Goal: Navigation & Orientation: Find specific page/section

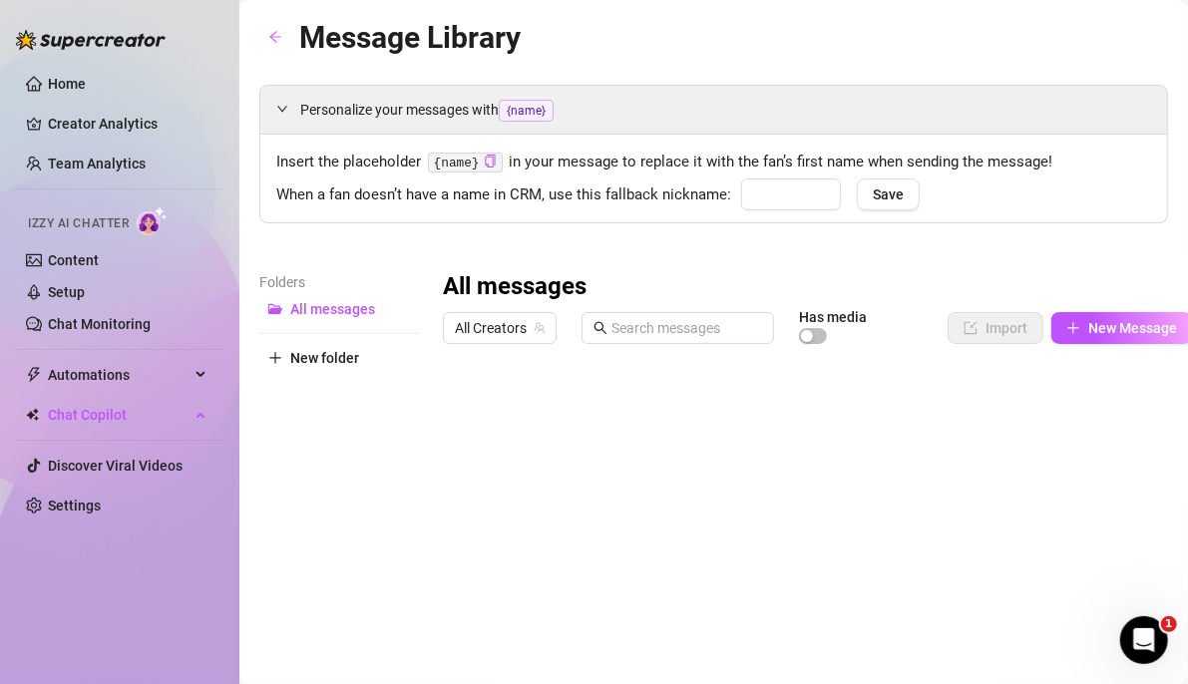
type input "babe"
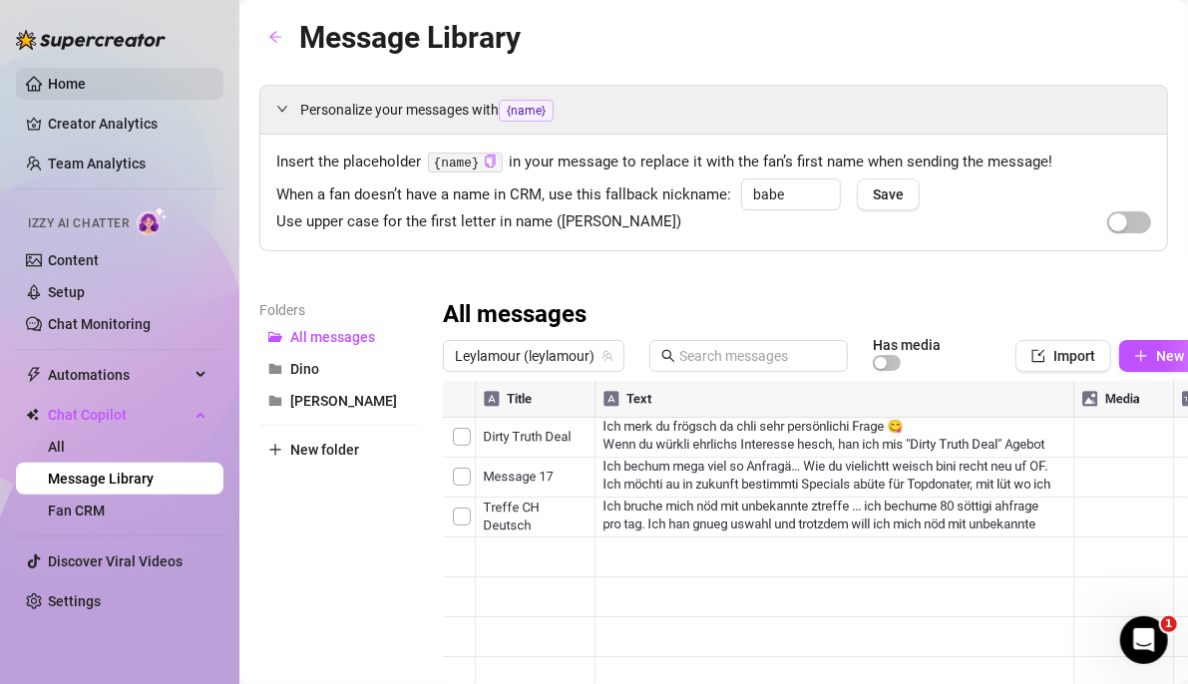
click at [67, 88] on link "Home" at bounding box center [67, 84] width 38 height 16
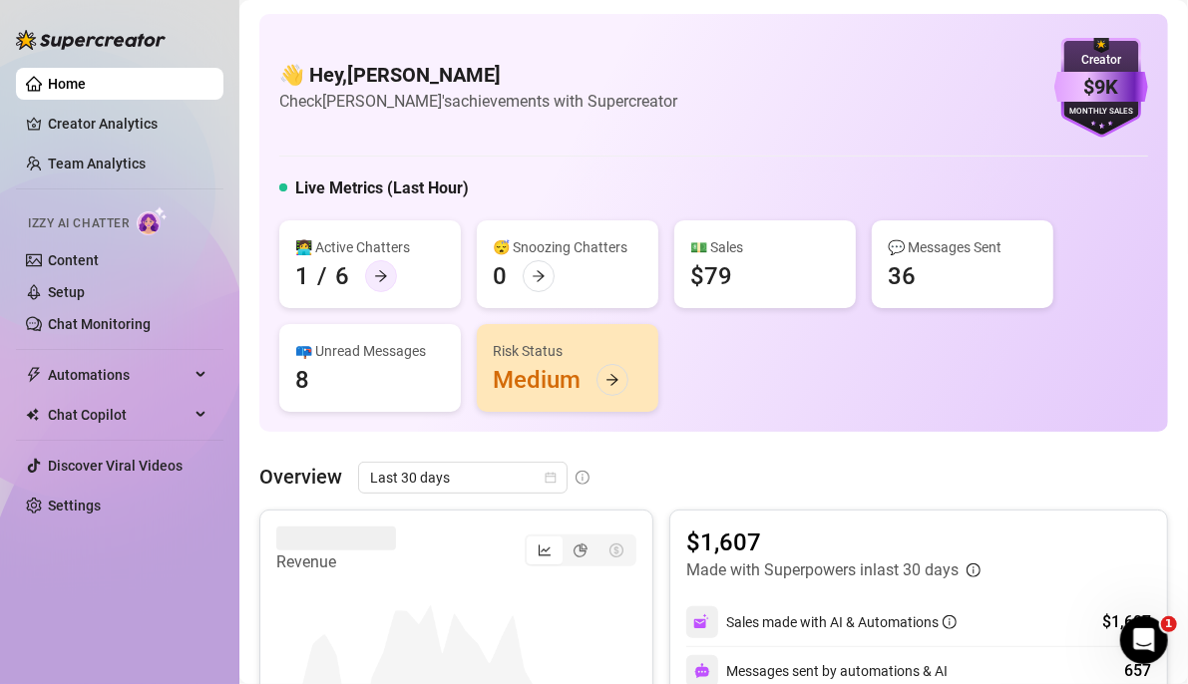
click at [380, 270] on icon "arrow-right" at bounding box center [381, 276] width 14 height 14
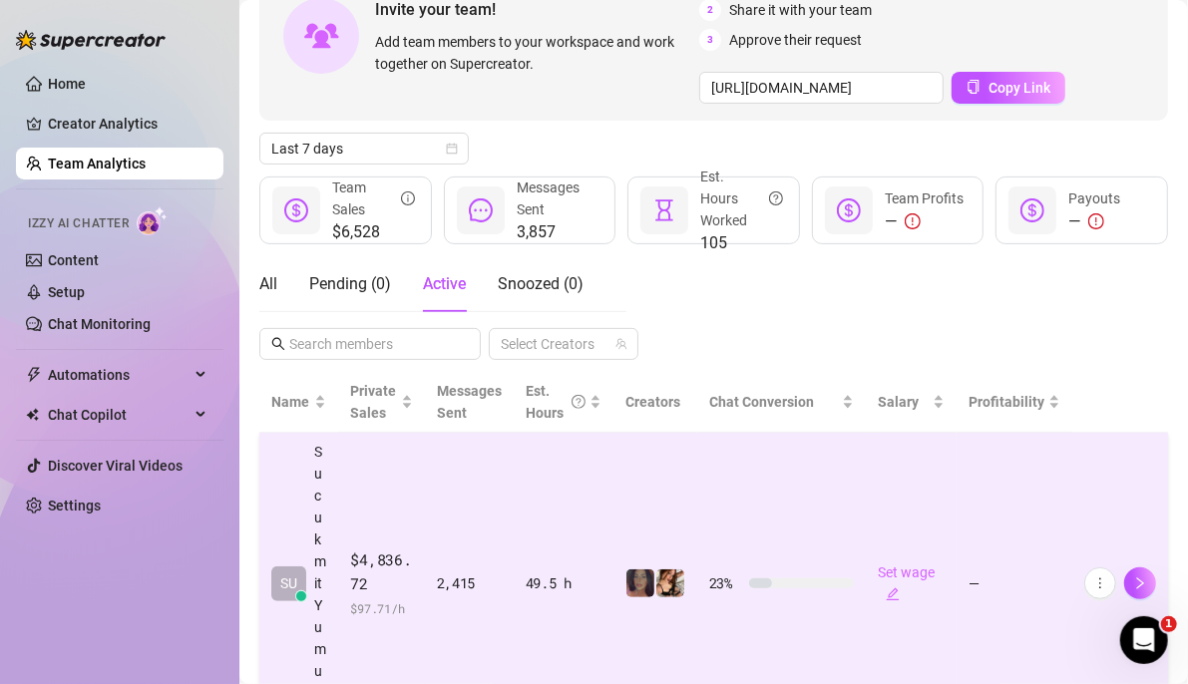
scroll to position [250, 0]
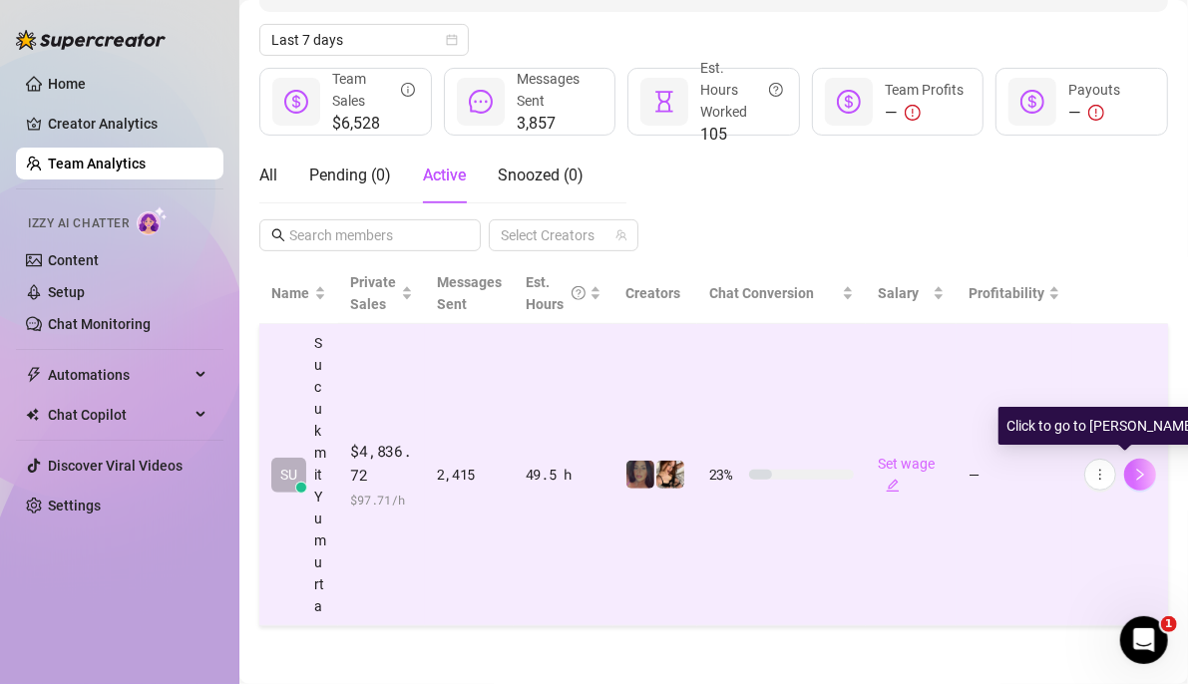
click at [1133, 475] on icon "right" at bounding box center [1140, 475] width 14 height 14
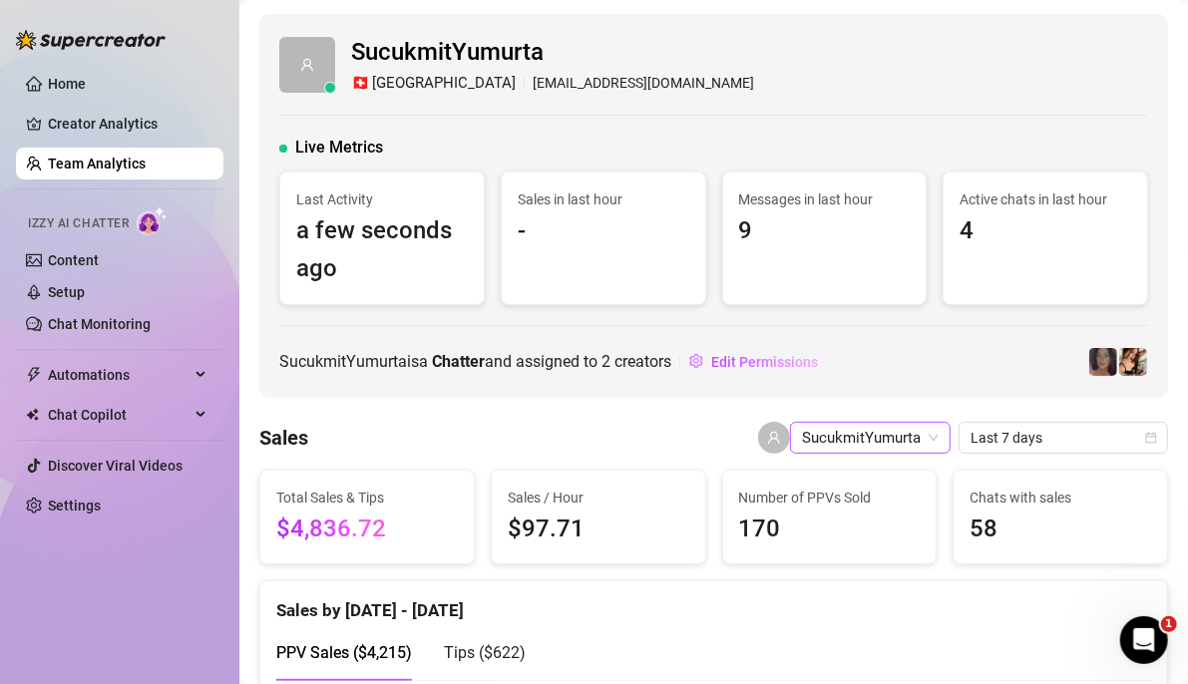
click at [839, 445] on span "SucukmitYumurta" at bounding box center [870, 438] width 137 height 30
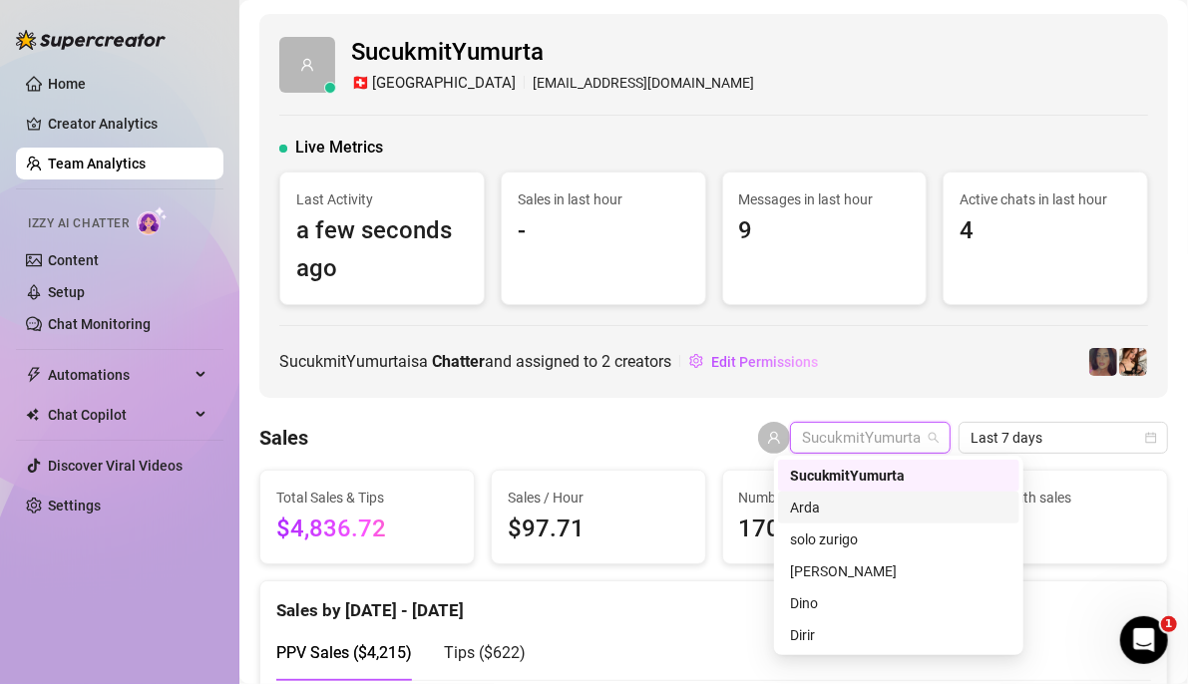
click at [822, 509] on div "Arda" at bounding box center [898, 508] width 217 height 22
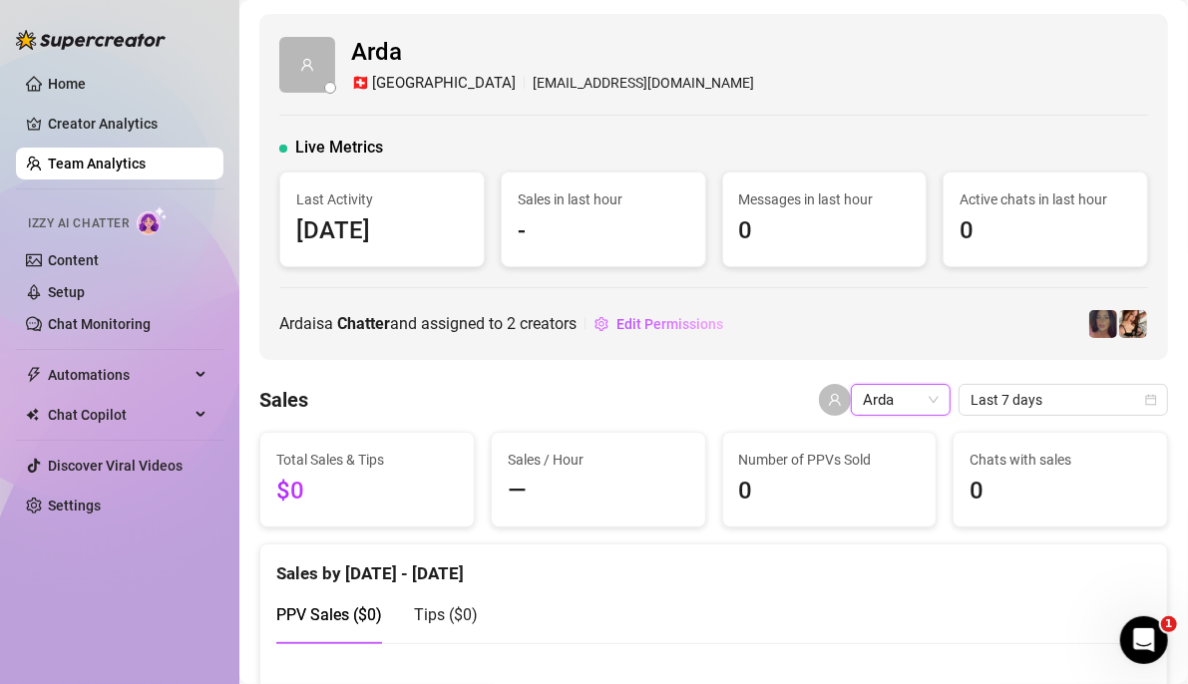
click at [901, 409] on span "Arda" at bounding box center [901, 400] width 76 height 30
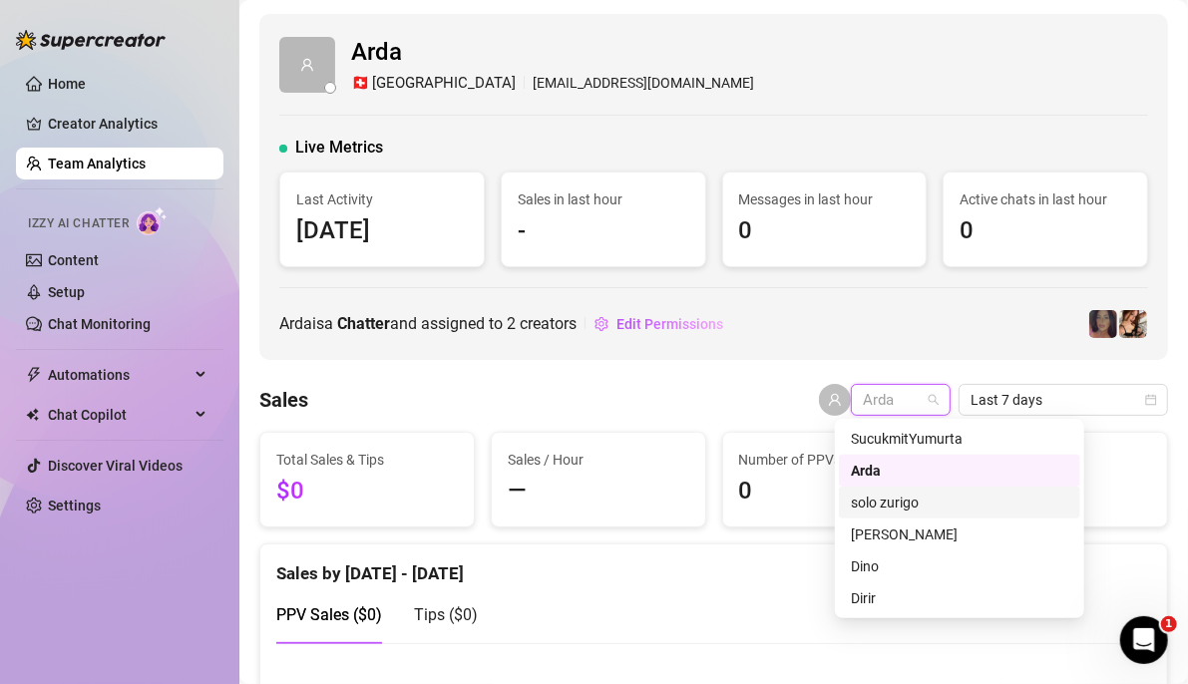
click at [882, 506] on div "solo zurigo" at bounding box center [959, 503] width 217 height 22
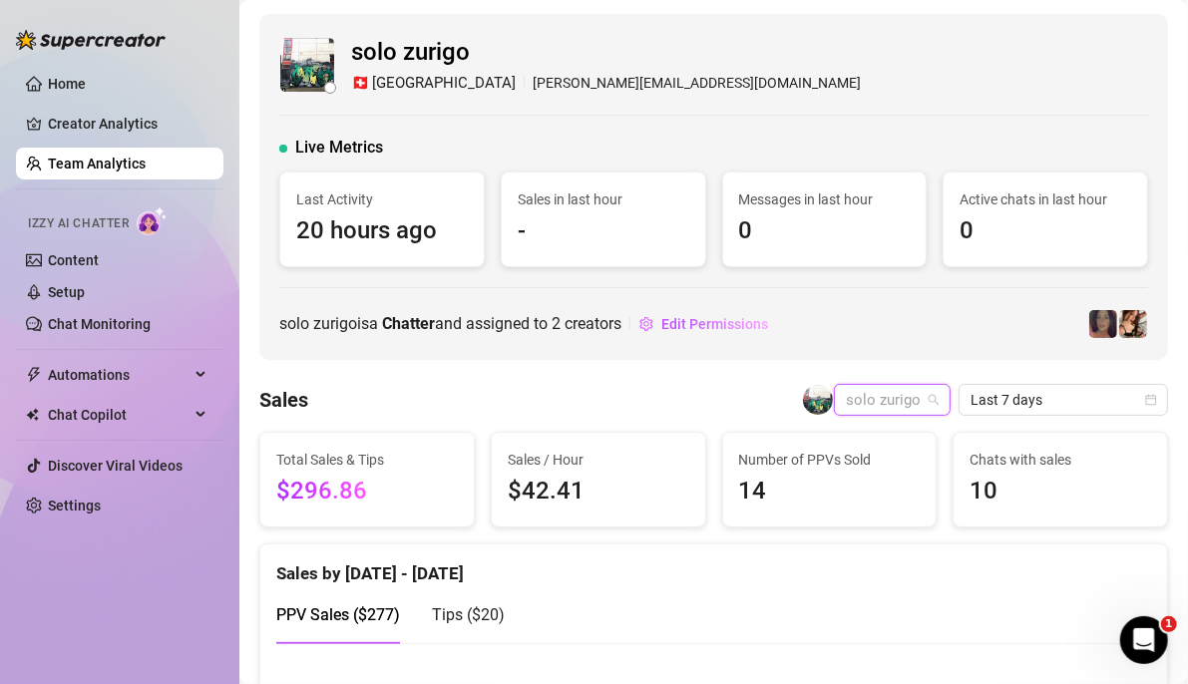
click at [884, 401] on span "solo zurigo" at bounding box center [892, 400] width 93 height 30
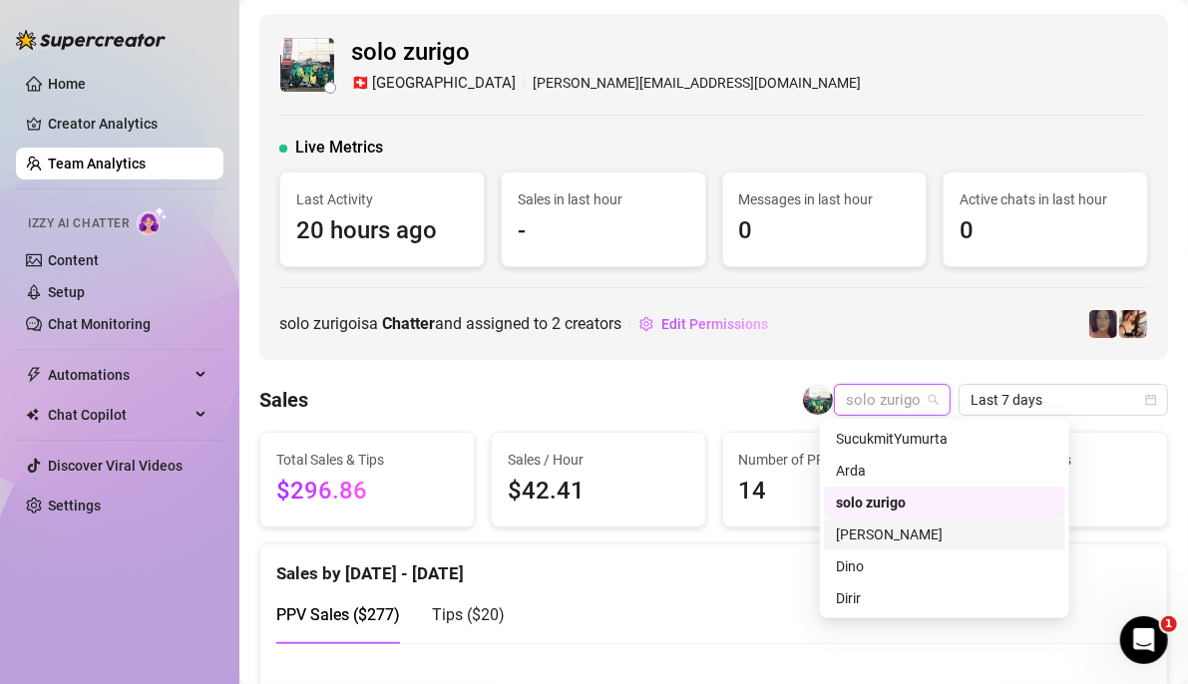
click at [879, 538] on div "[PERSON_NAME]" at bounding box center [944, 535] width 217 height 22
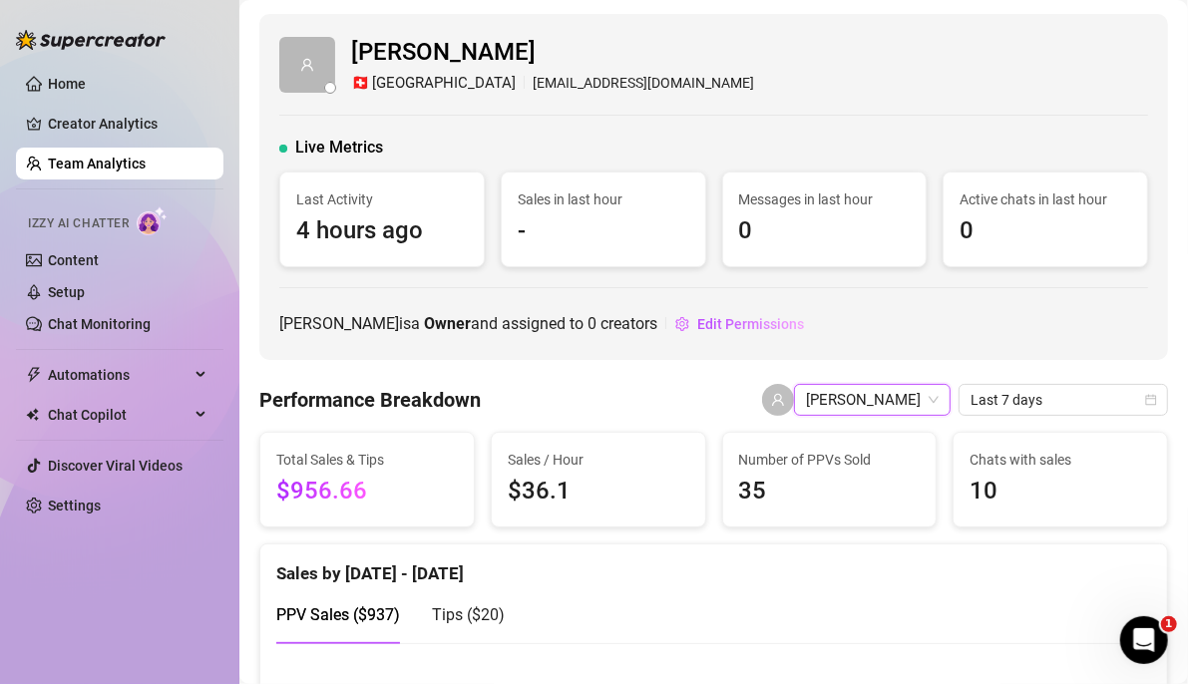
click at [861, 399] on span "[PERSON_NAME]" at bounding box center [872, 400] width 133 height 30
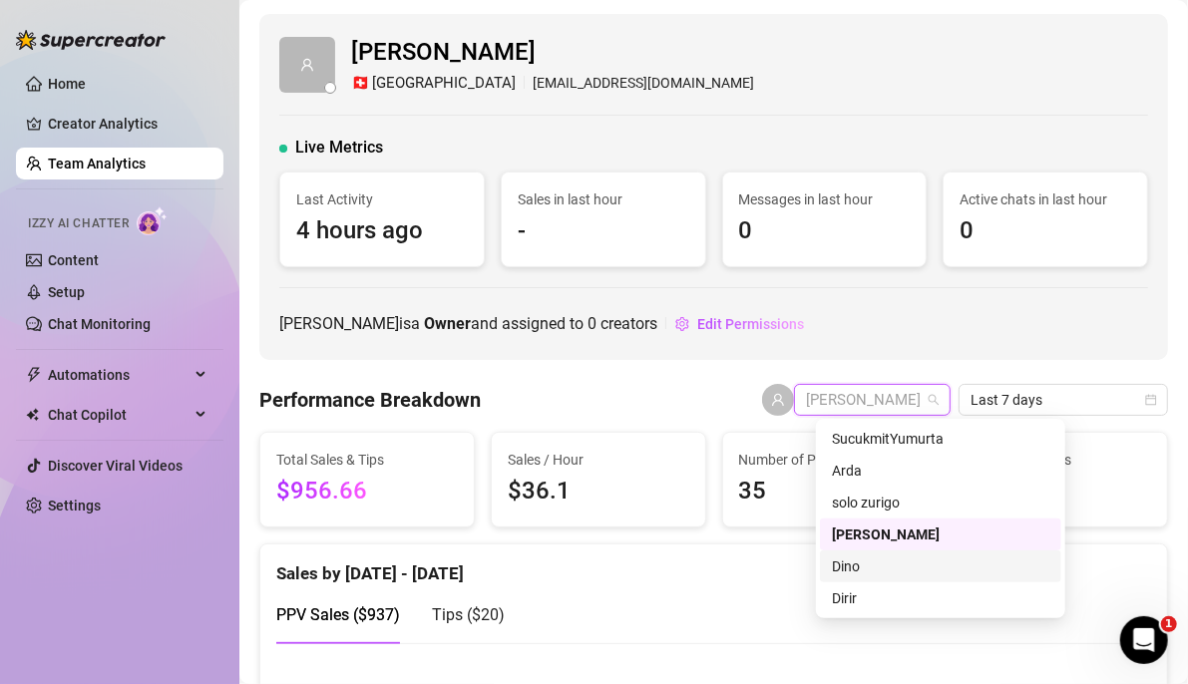
click at [857, 578] on div "Dino" at bounding box center [940, 567] width 241 height 32
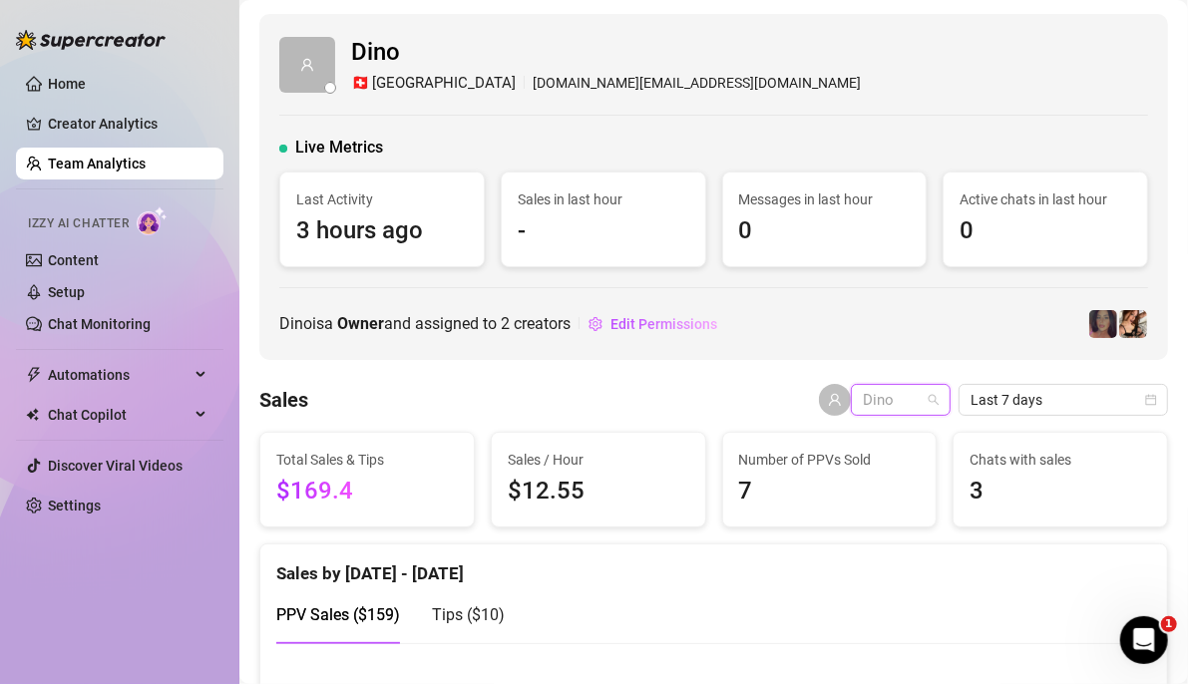
click at [909, 389] on span "Dino" at bounding box center [901, 400] width 76 height 30
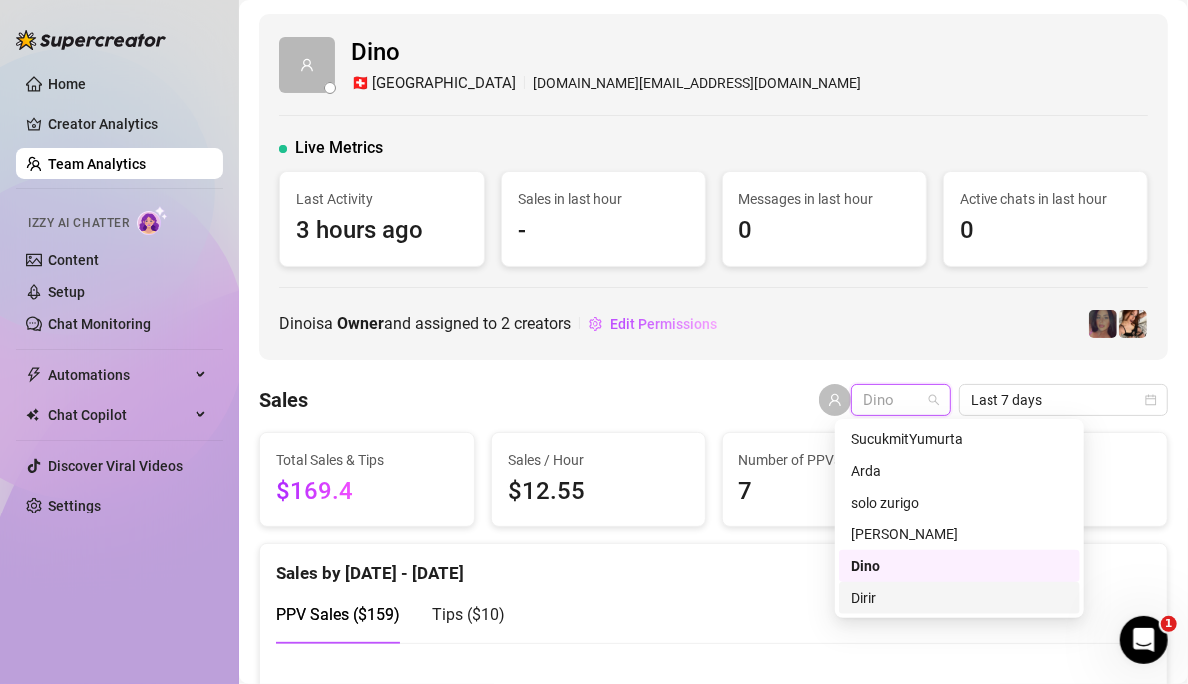
click at [868, 609] on div "Dirir" at bounding box center [959, 599] width 217 height 22
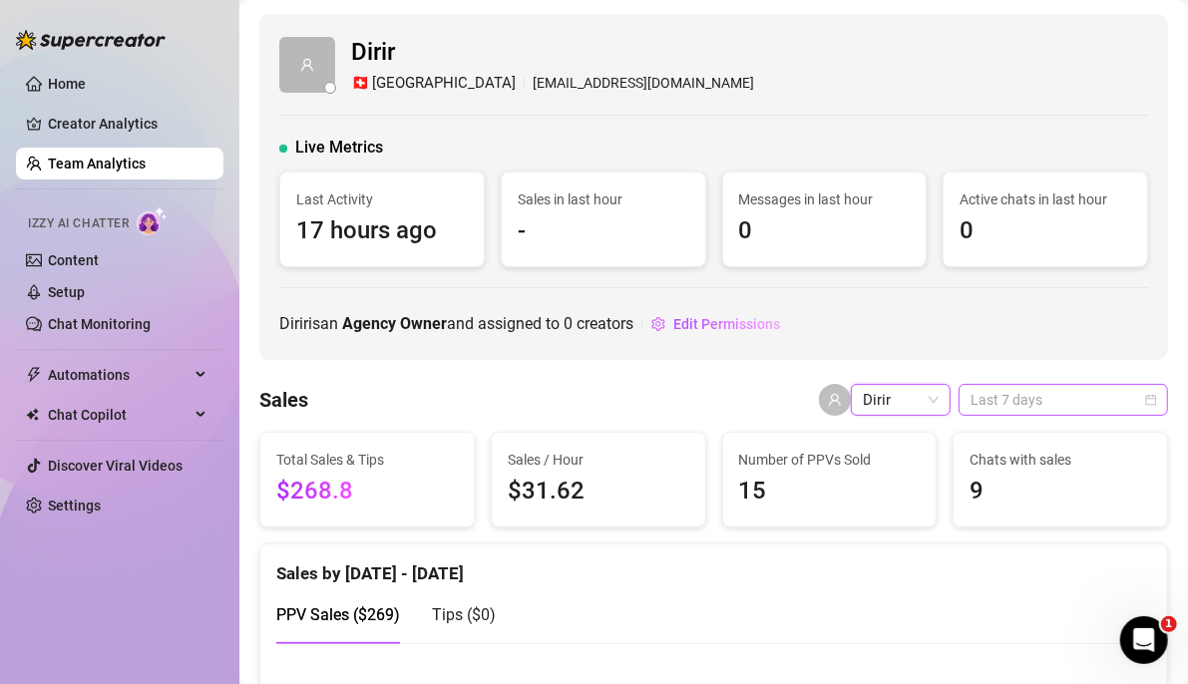
click at [1036, 395] on span "Last 7 days" at bounding box center [1064, 400] width 186 height 30
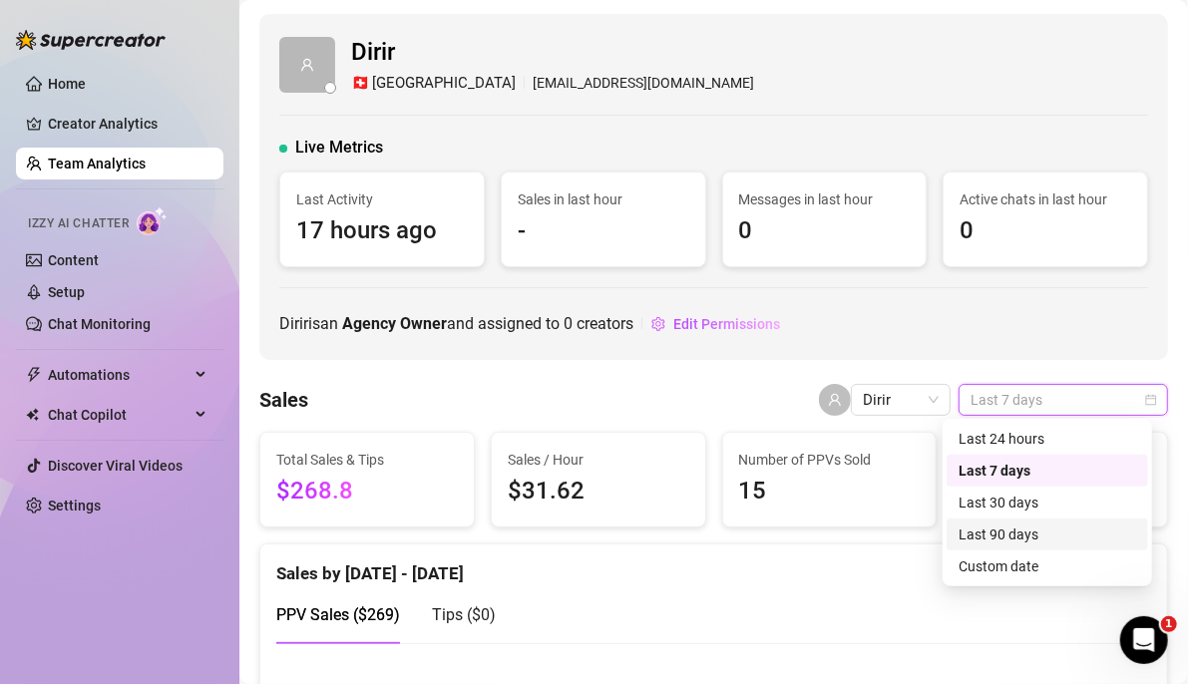
click at [1024, 537] on div "Last 90 days" at bounding box center [1048, 535] width 178 height 22
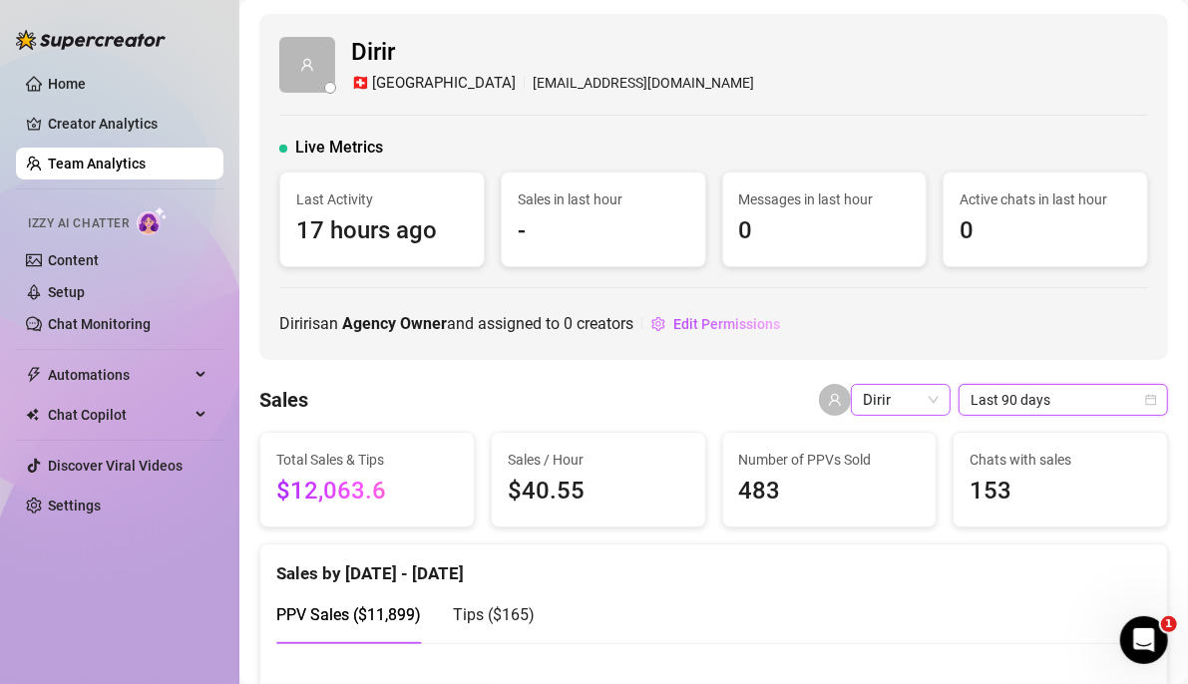
click at [910, 401] on span "Dirir" at bounding box center [901, 400] width 76 height 30
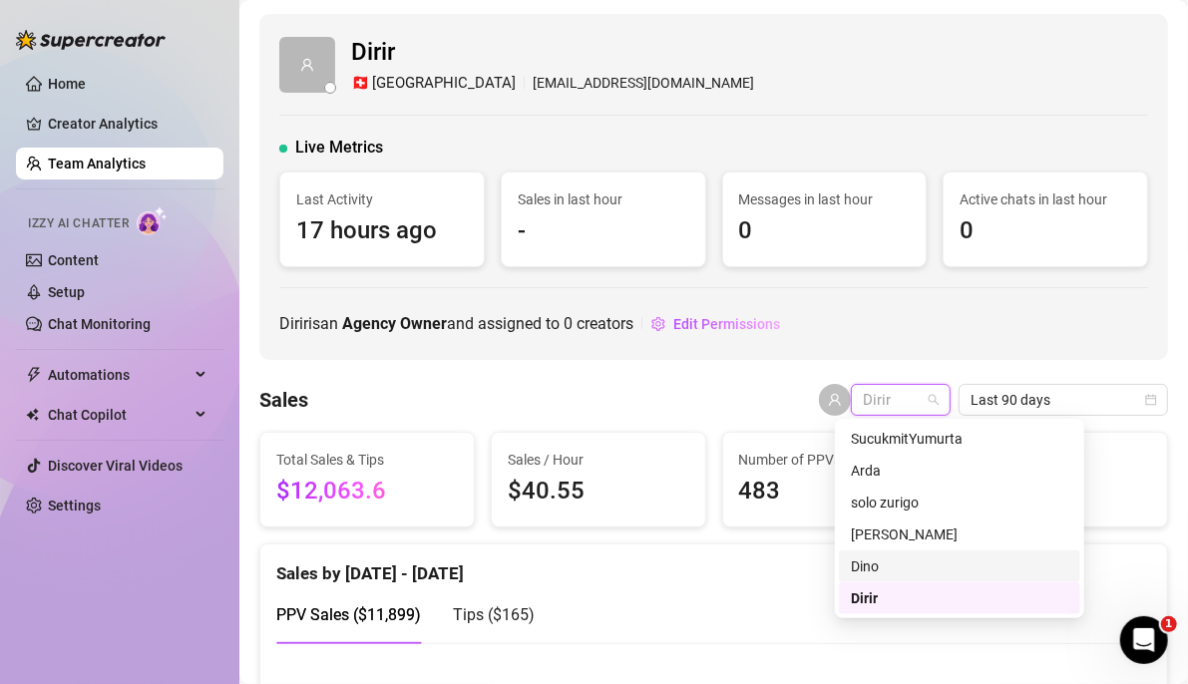
click at [913, 566] on div "Dino" at bounding box center [959, 567] width 217 height 22
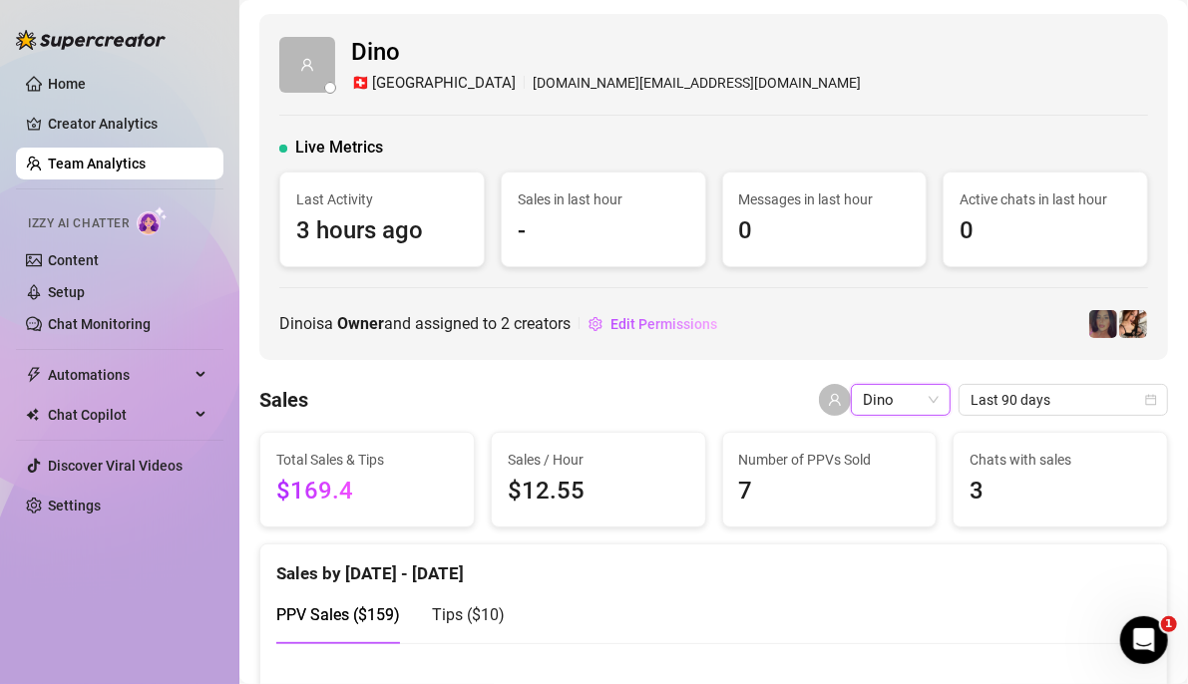
click at [911, 405] on span "Dino" at bounding box center [901, 400] width 76 height 30
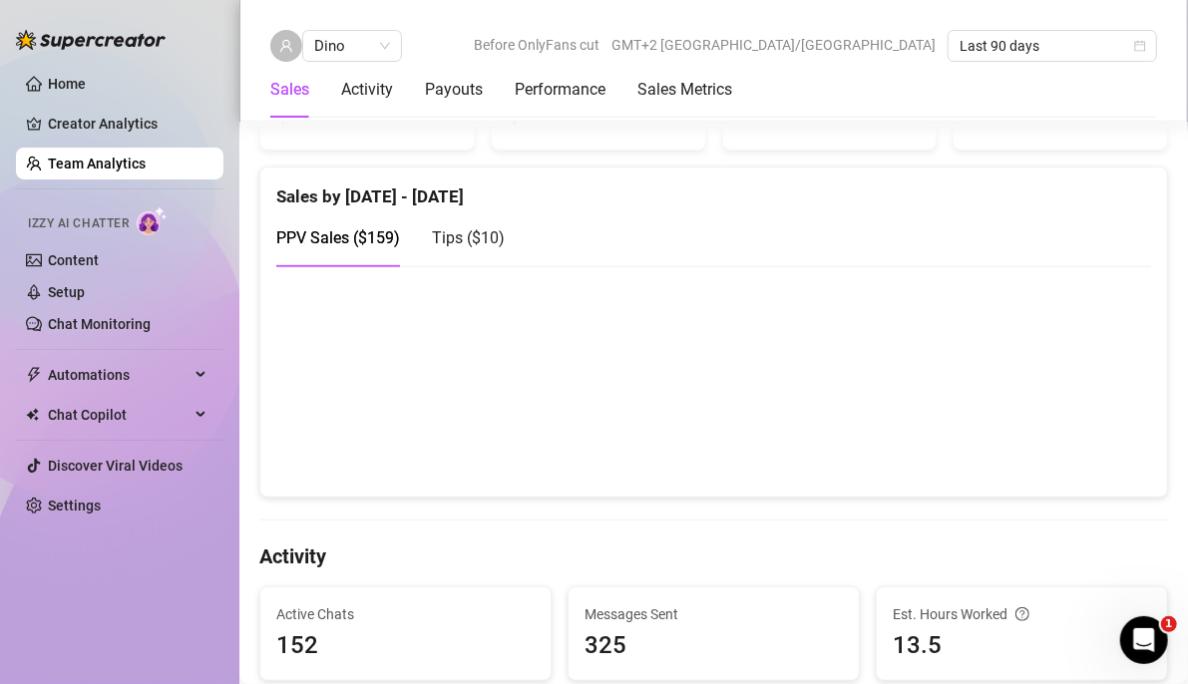
drag, startPoint x: 663, startPoint y: 498, endPoint x: 727, endPoint y: 515, distance: 66.1
